Goal: Task Accomplishment & Management: Use online tool/utility

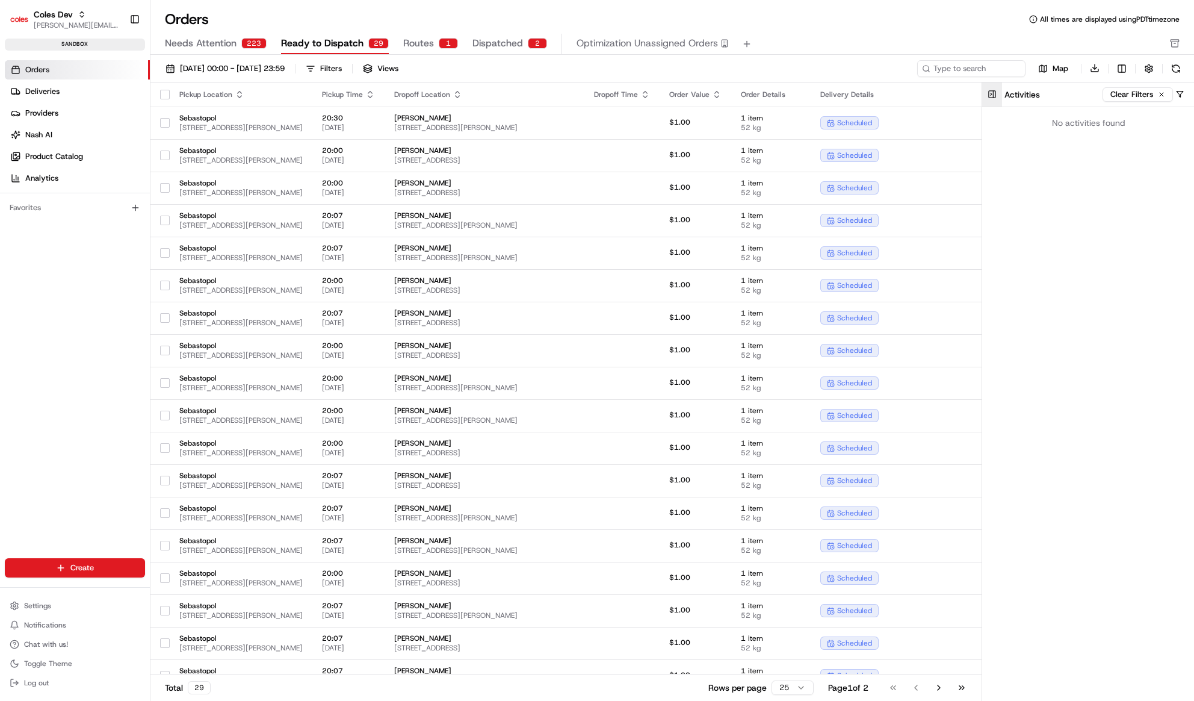
click at [996, 96] on button at bounding box center [992, 94] width 20 height 24
click at [1085, 138] on span "Optimization" at bounding box center [1079, 134] width 149 height 11
